Goal: Task Accomplishment & Management: Complete application form

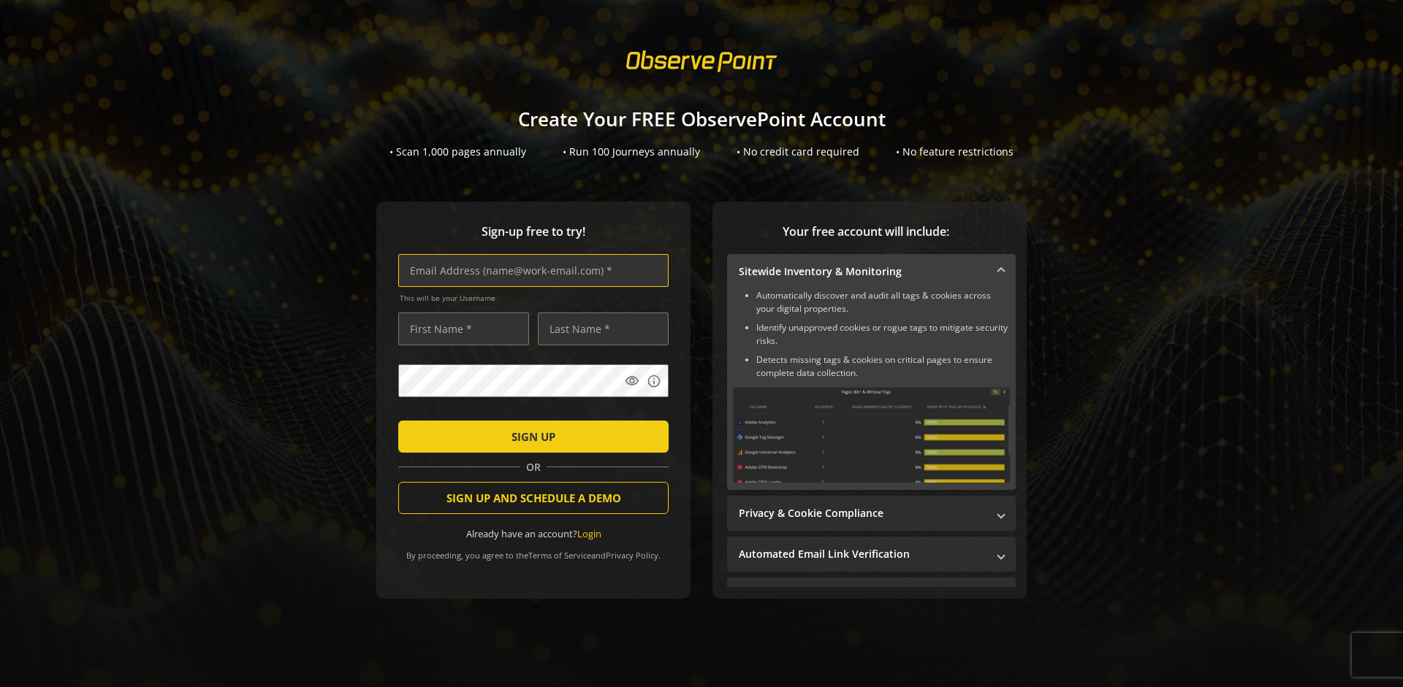
click at [530, 270] on input "text" at bounding box center [533, 270] width 270 height 33
type input "[EMAIL_ADDRESS][DOMAIN_NAME]"
click at [460, 329] on input "text" at bounding box center [463, 329] width 131 height 33
type input "Test"
click at [599, 329] on input "text" at bounding box center [603, 329] width 131 height 33
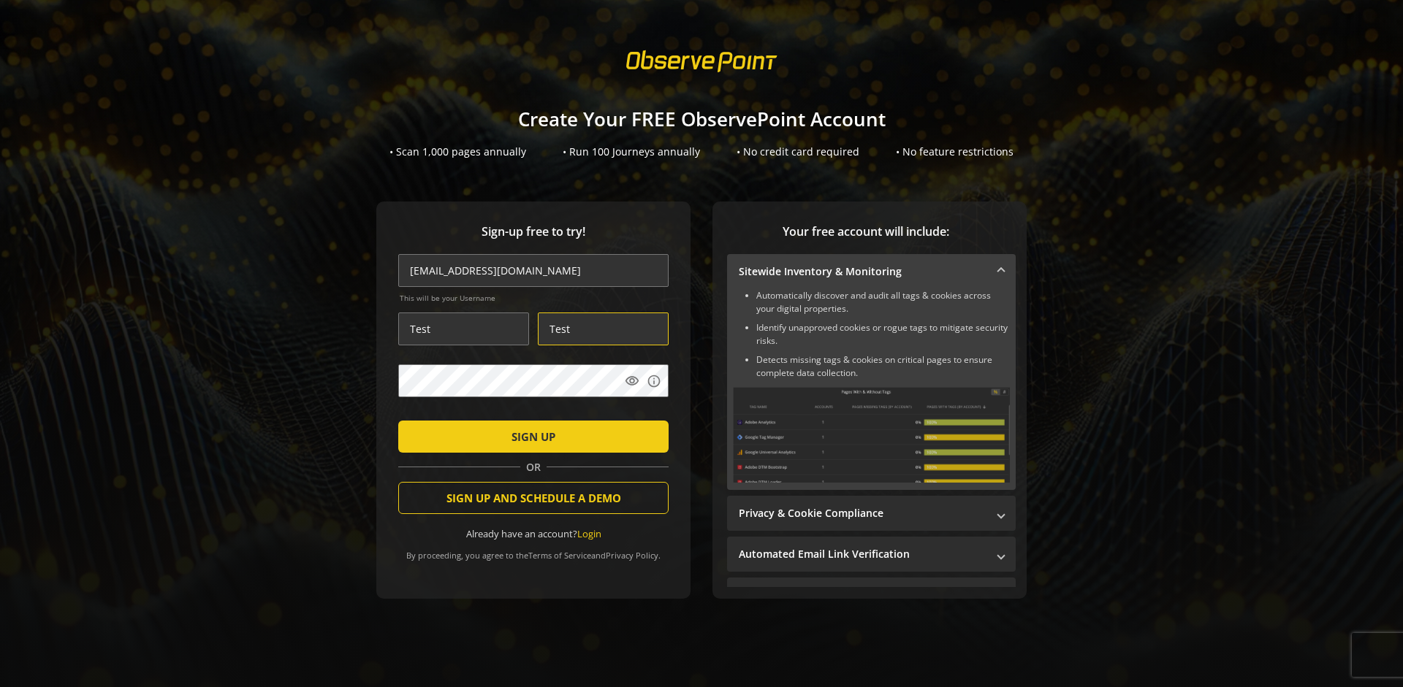
type input "Test"
click at [530, 436] on span "SIGN UP" at bounding box center [533, 437] width 44 height 26
